Goal: Task Accomplishment & Management: Use online tool/utility

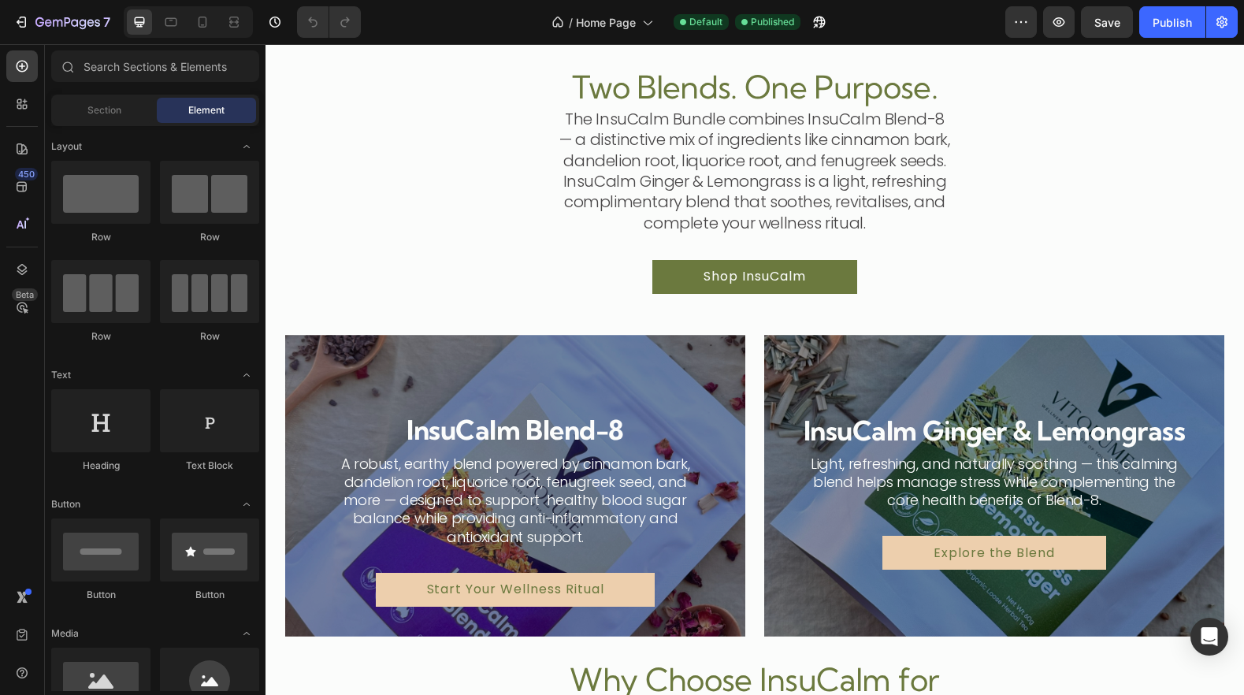
scroll to position [1205, 0]
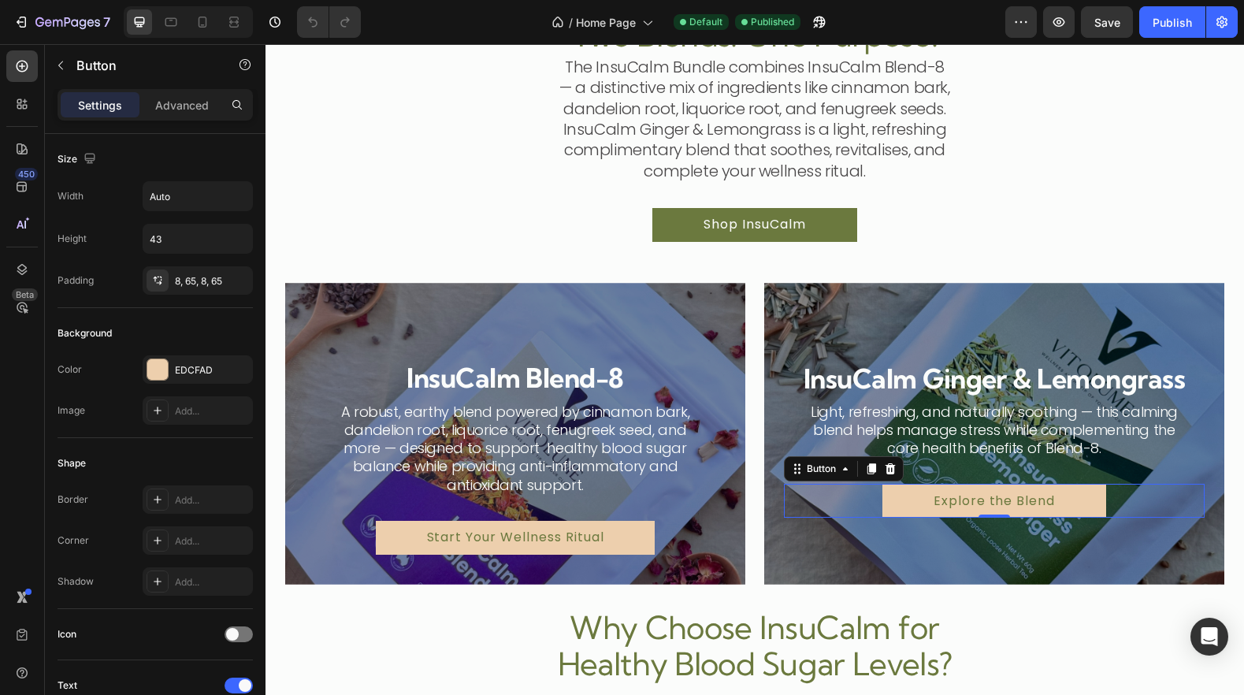
click at [822, 507] on div "Explore the Blend Button 0" at bounding box center [994, 501] width 421 height 34
click at [906, 492] on link "Explore the Blend" at bounding box center [994, 501] width 224 height 34
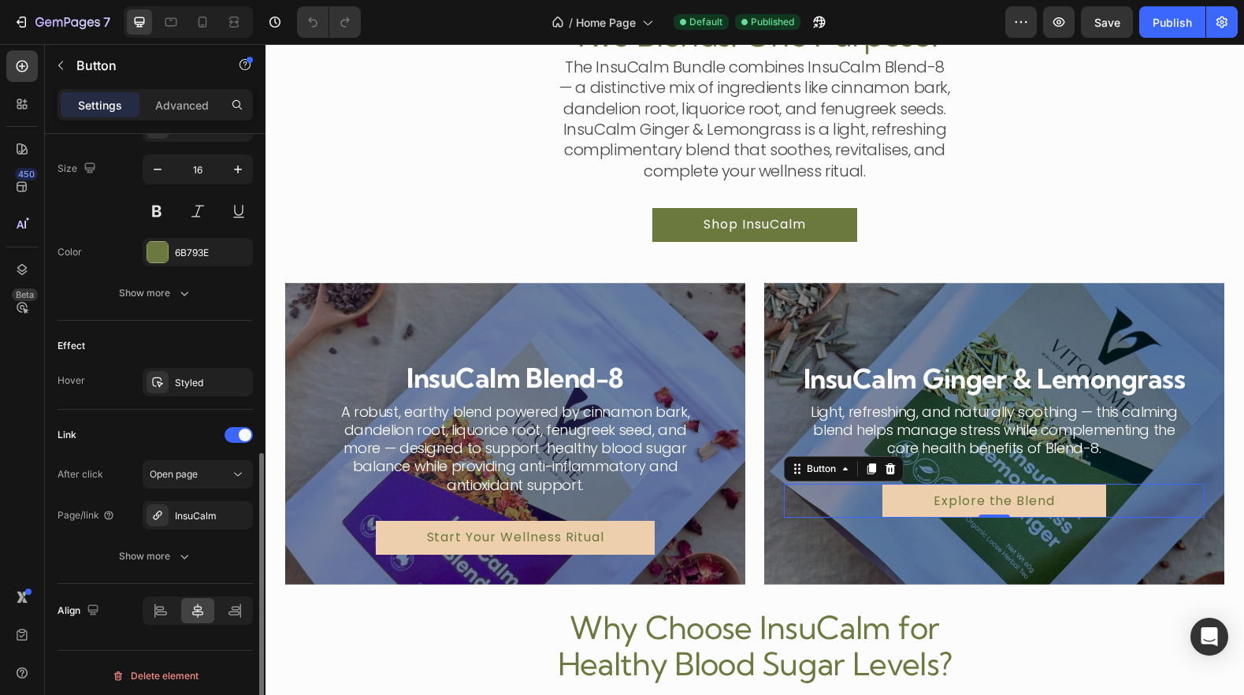
scroll to position [647, 0]
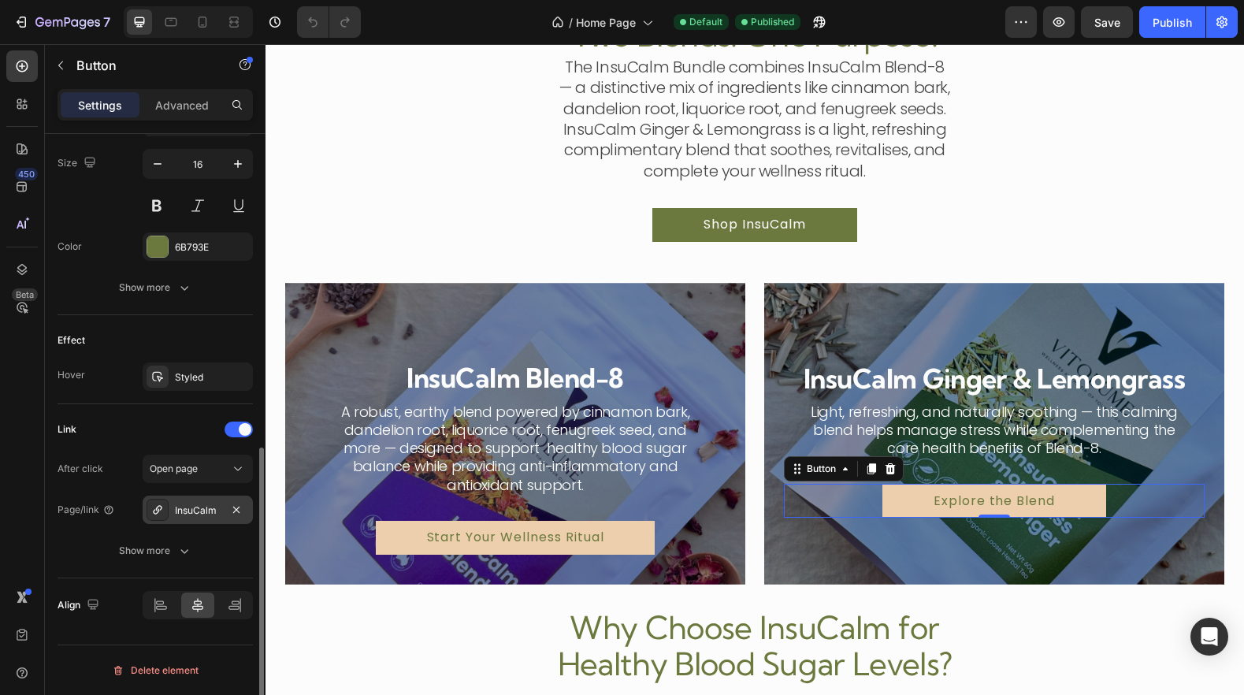
click at [187, 518] on div "InsuCalm" at bounding box center [198, 510] width 110 height 28
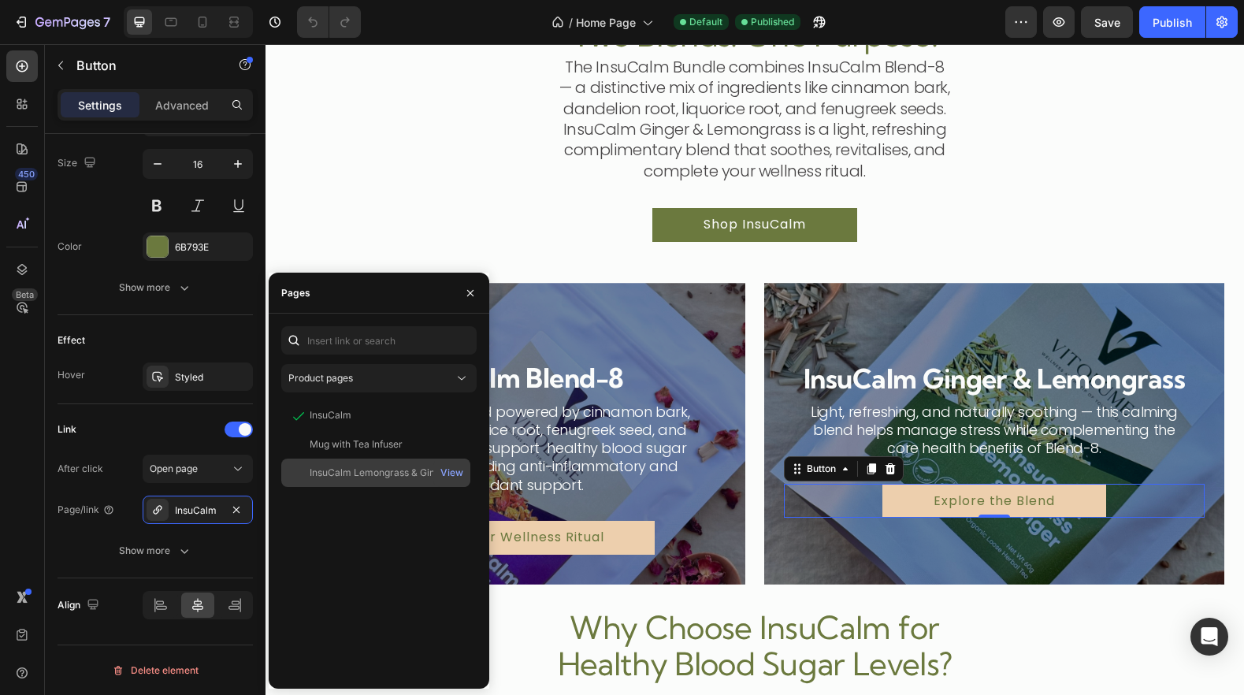
click at [370, 475] on div "InsuCalm Lemongrass & Ginger" at bounding box center [380, 473] width 140 height 14
click at [470, 294] on icon "button" at bounding box center [470, 293] width 13 height 13
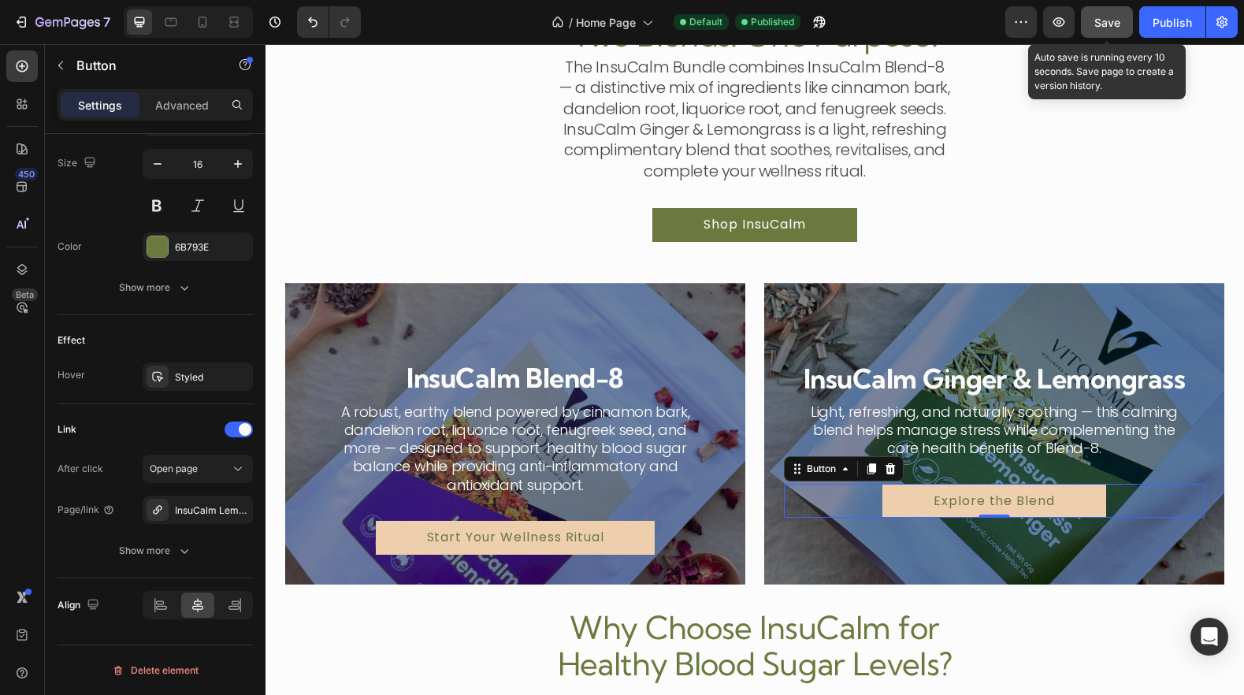
click at [1120, 24] on button "Save" at bounding box center [1107, 22] width 52 height 32
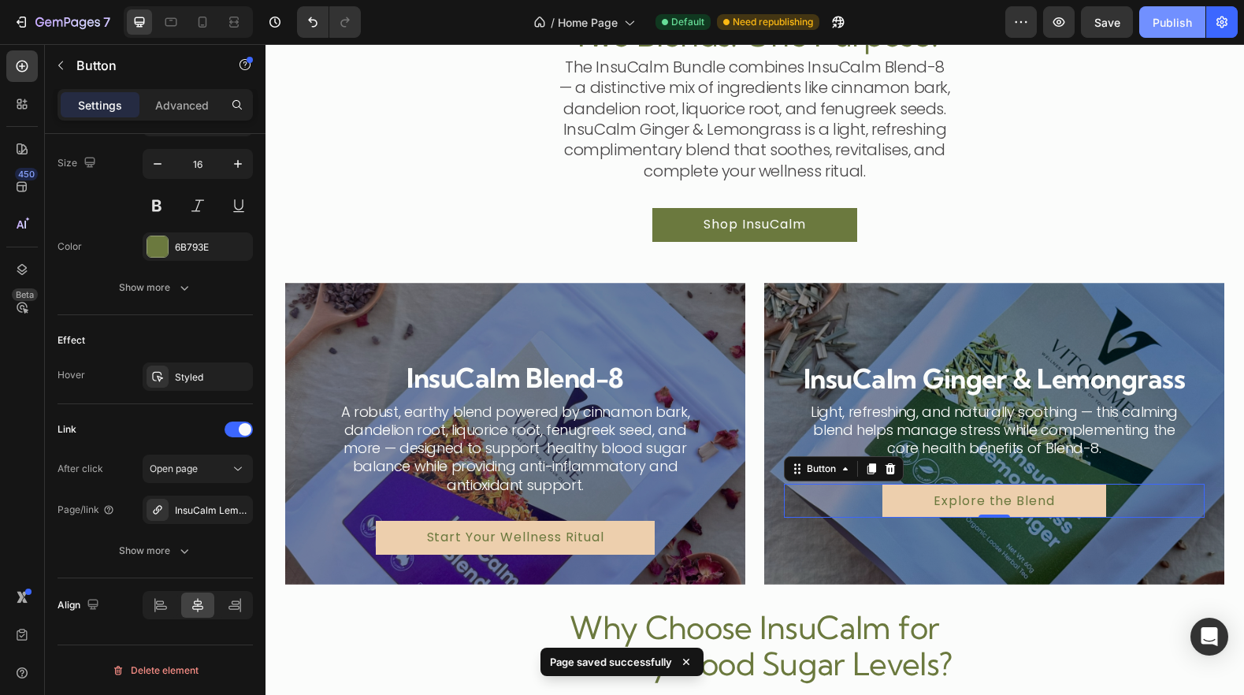
click at [1177, 22] on div "Publish" at bounding box center [1172, 22] width 39 height 17
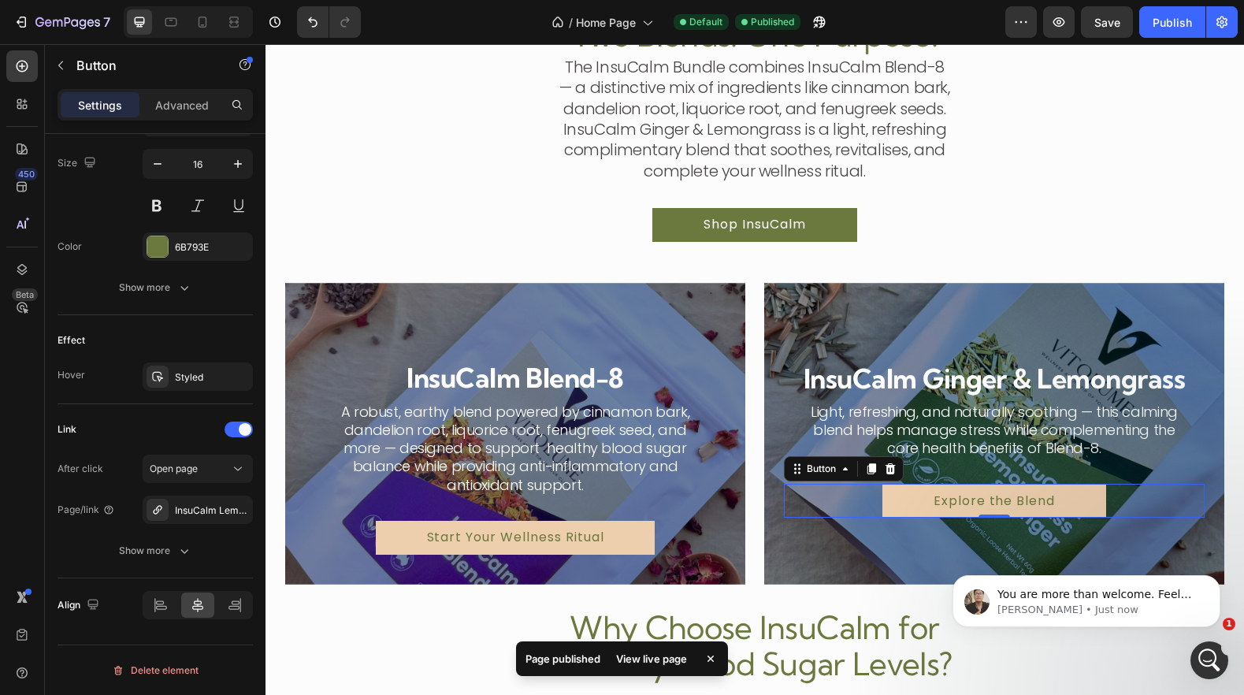
scroll to position [0, 0]
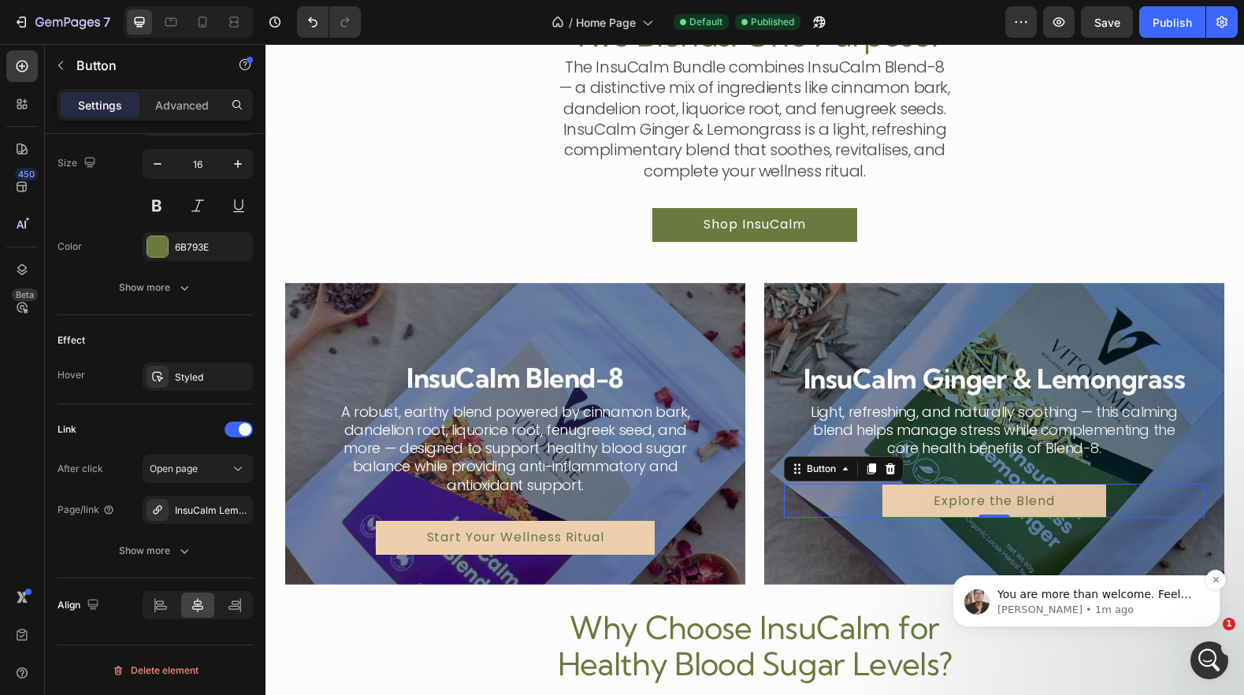
click at [1076, 607] on p "[PERSON_NAME] • 1m ago" at bounding box center [1098, 610] width 203 height 14
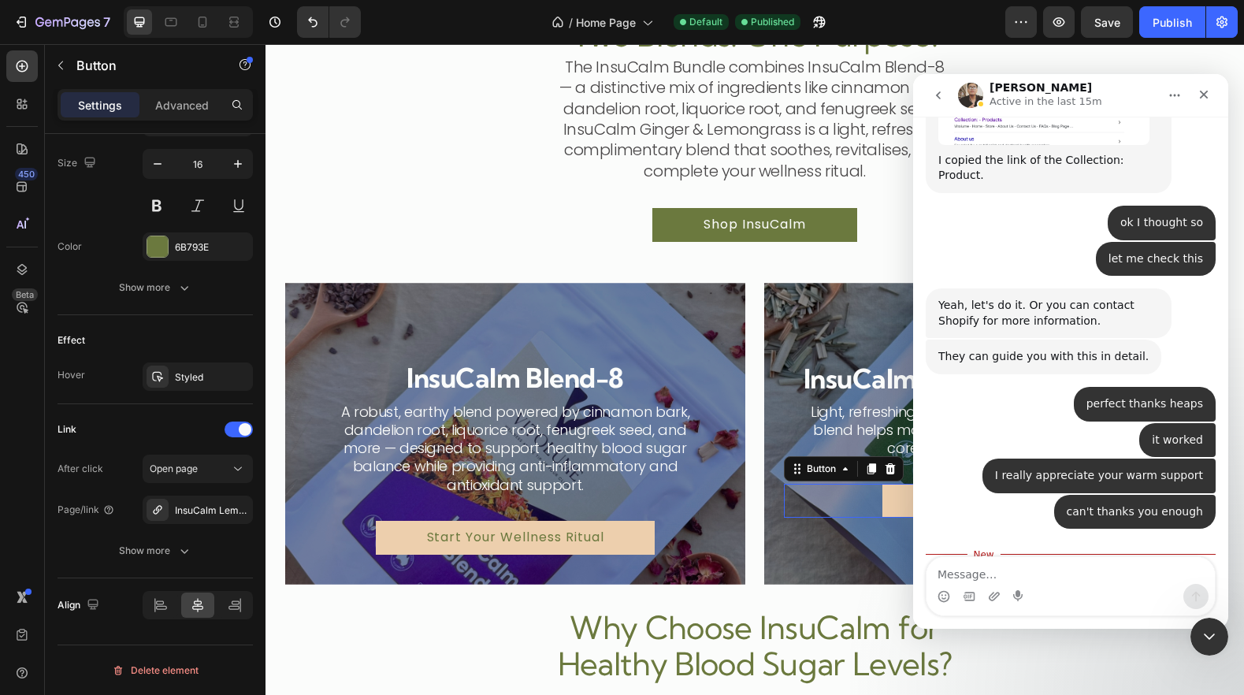
scroll to position [4729, 0]
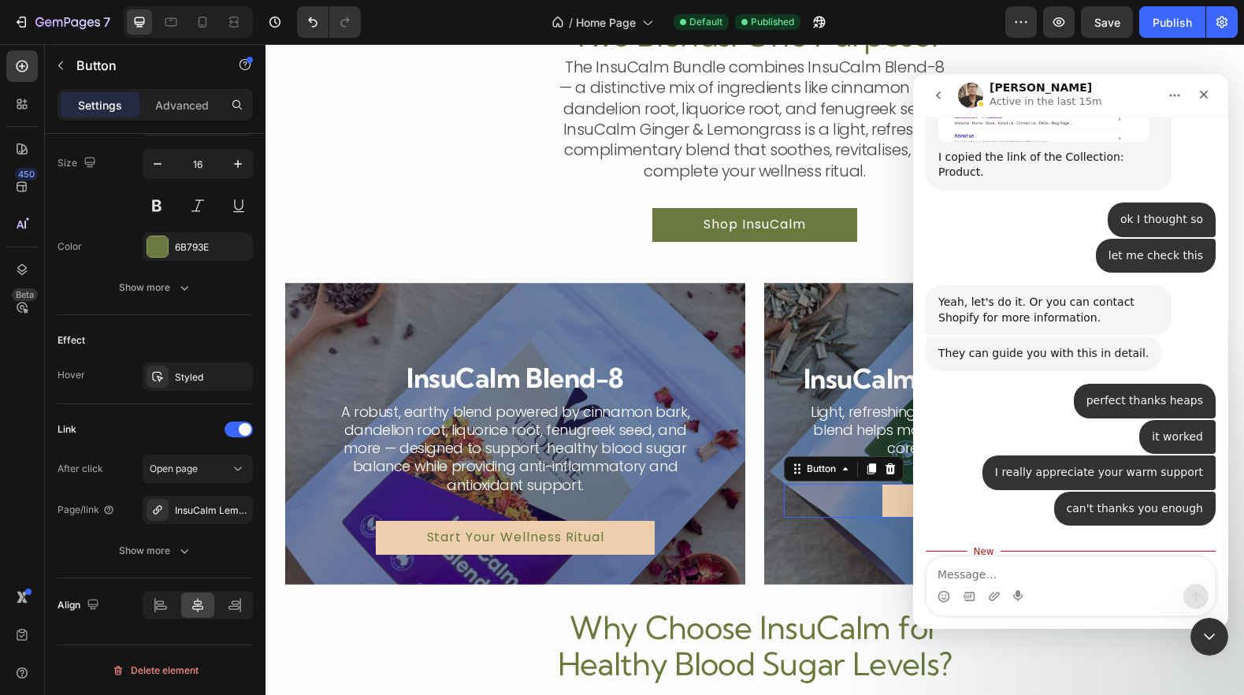
click at [977, 562] on textarea "Message…" at bounding box center [1070, 570] width 288 height 27
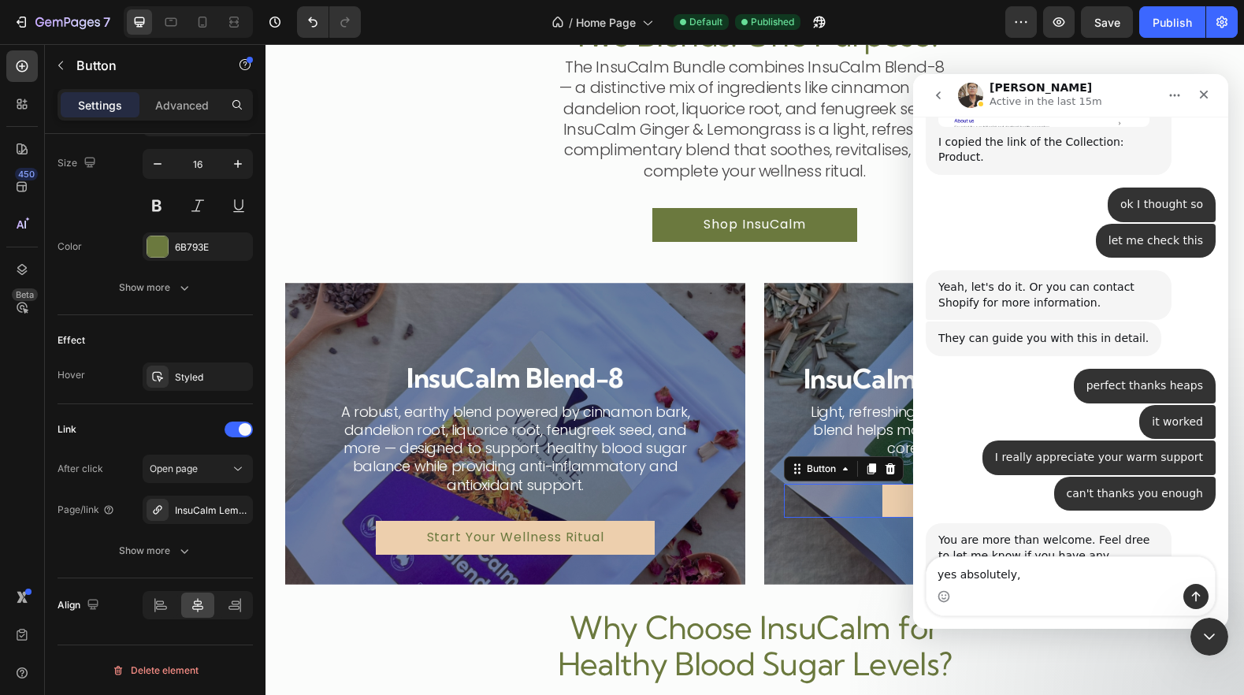
scroll to position [4739, 0]
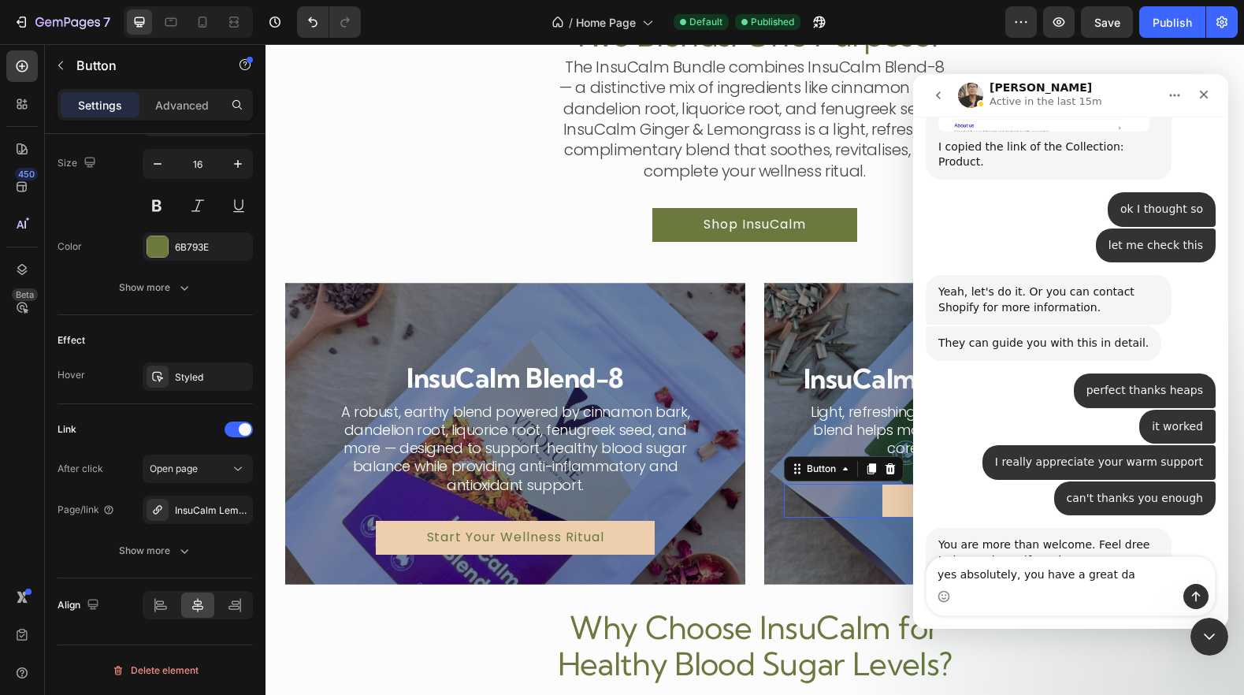
type textarea "yes absolutely, you have a great day"
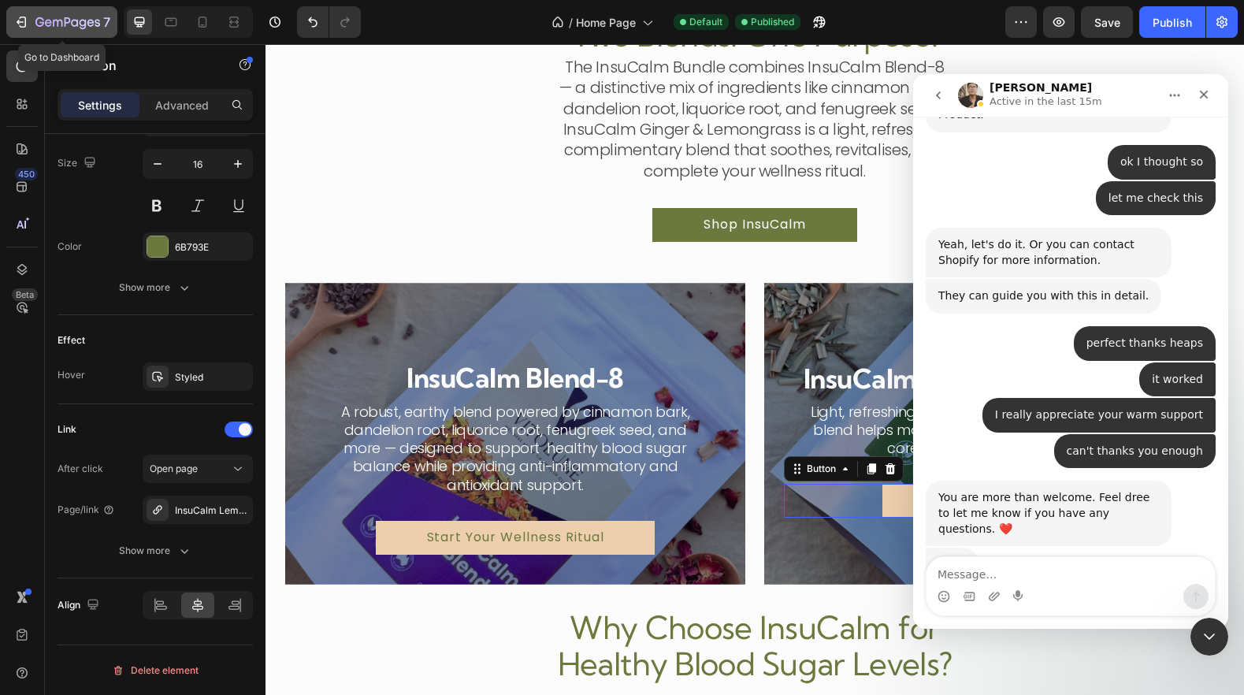
click at [26, 23] on icon "button" at bounding box center [21, 22] width 16 height 16
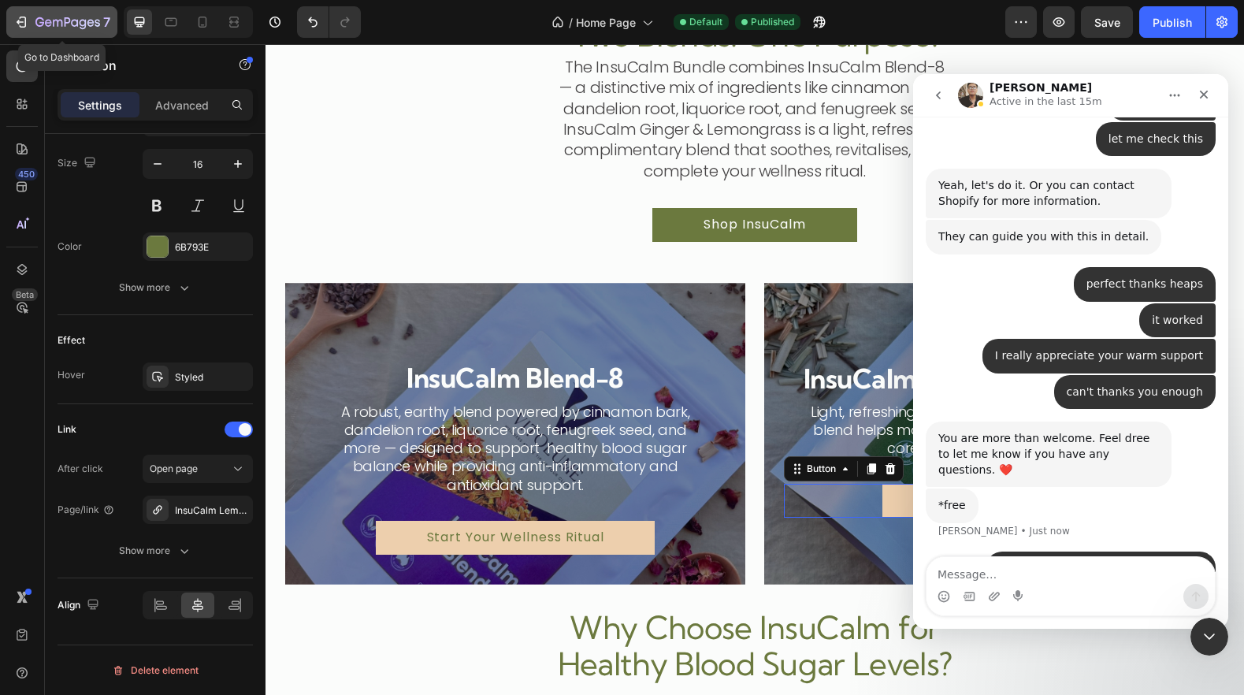
scroll to position [4847, 0]
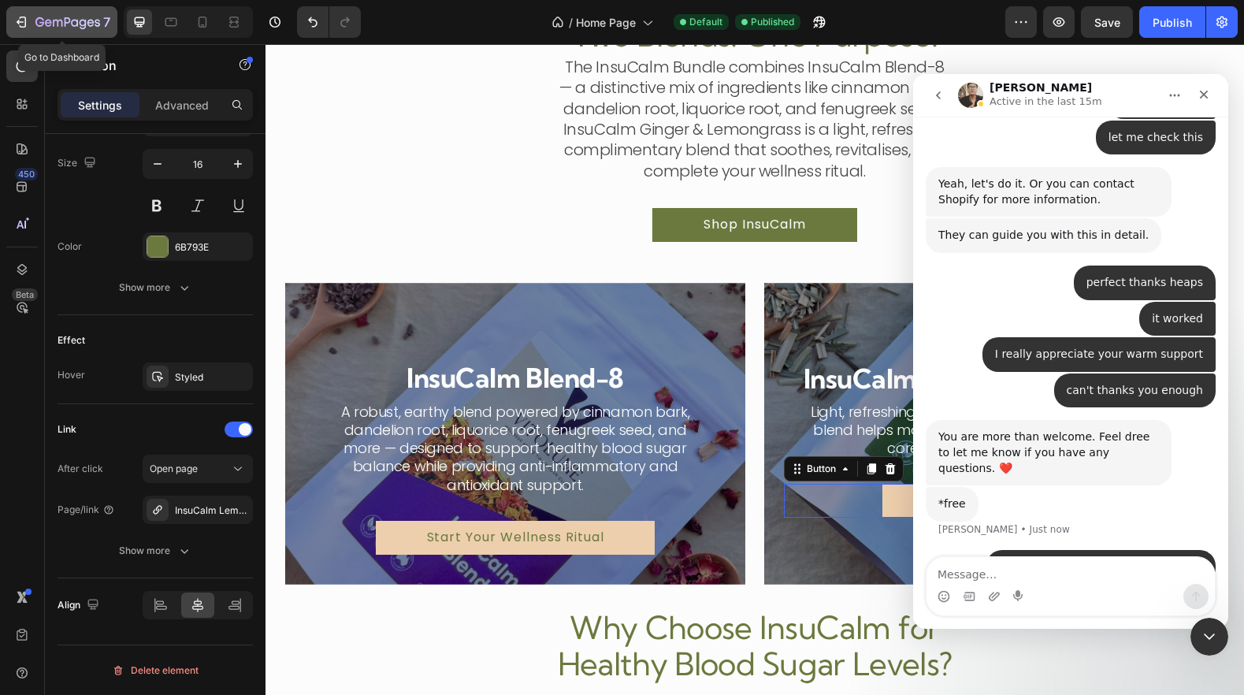
click at [18, 26] on icon "button" at bounding box center [21, 22] width 16 height 16
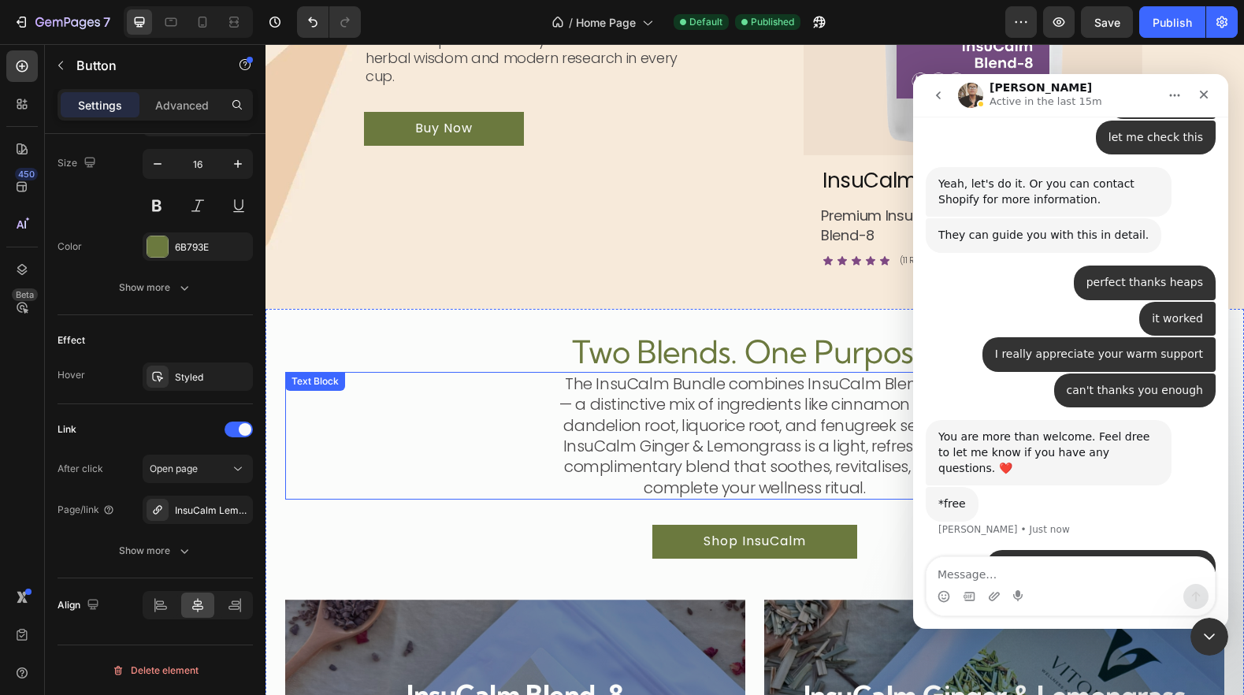
scroll to position [887, 0]
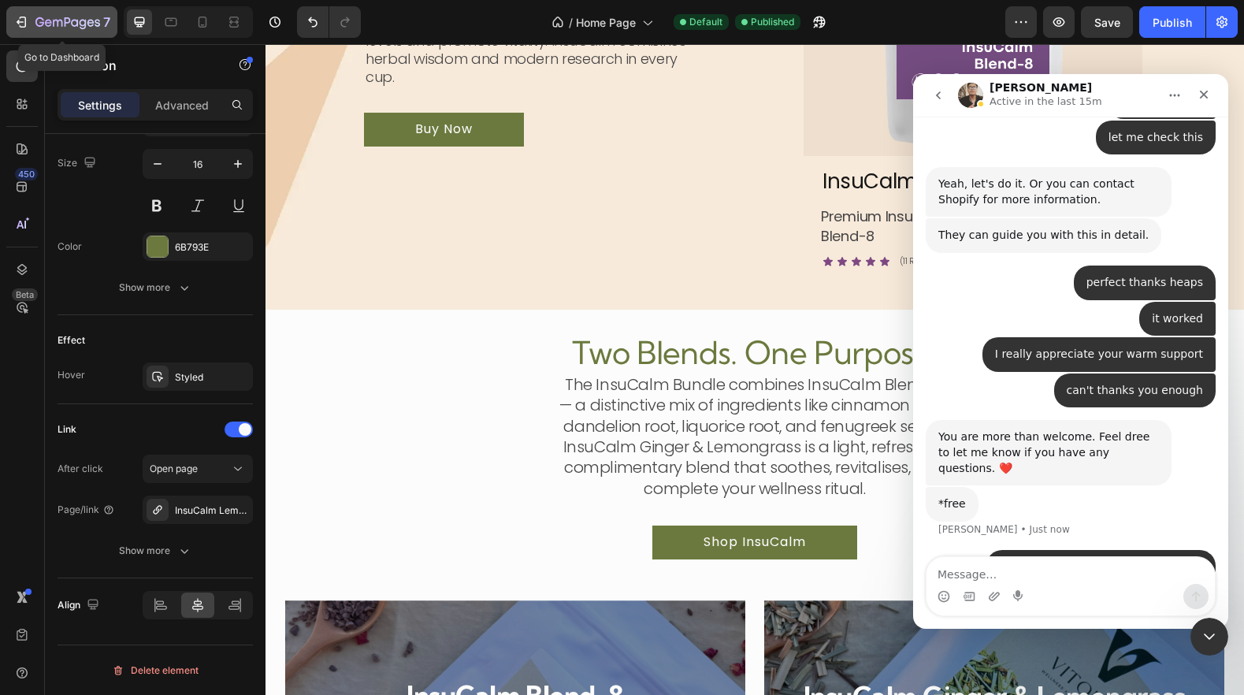
click at [64, 28] on icon "button" at bounding box center [67, 23] width 65 height 13
click at [1204, 98] on icon "Close" at bounding box center [1203, 94] width 13 height 13
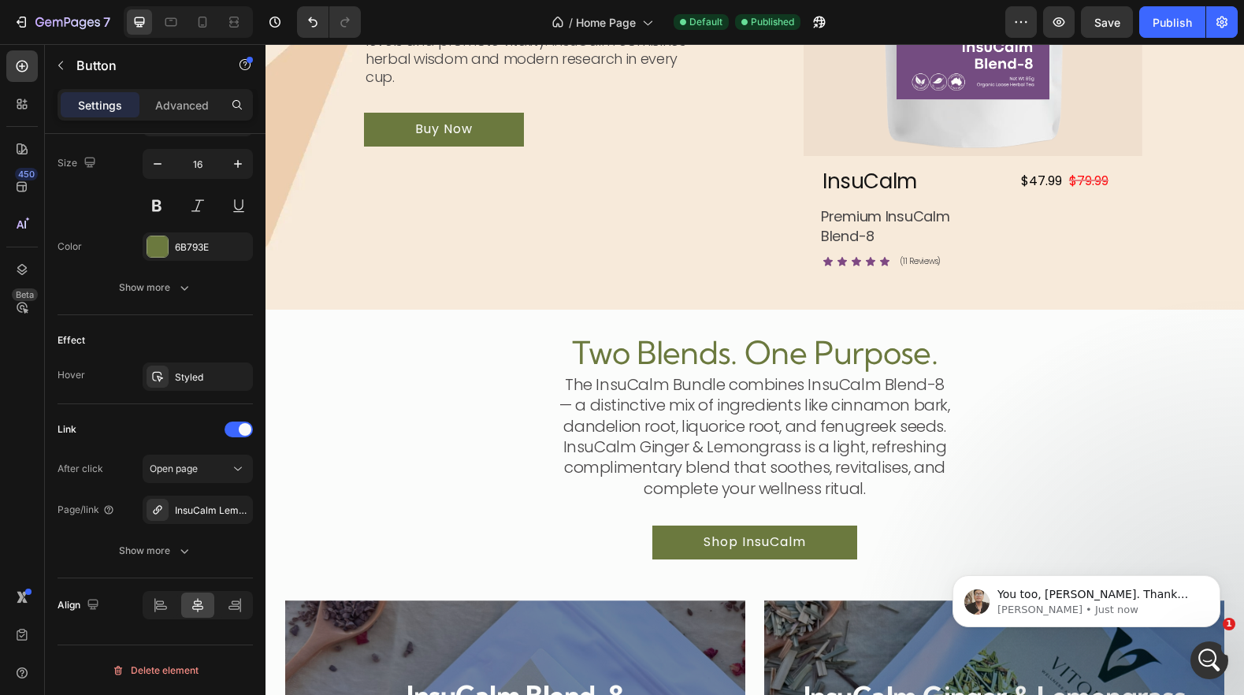
scroll to position [4833, 0]
